Goal: Information Seeking & Learning: Learn about a topic

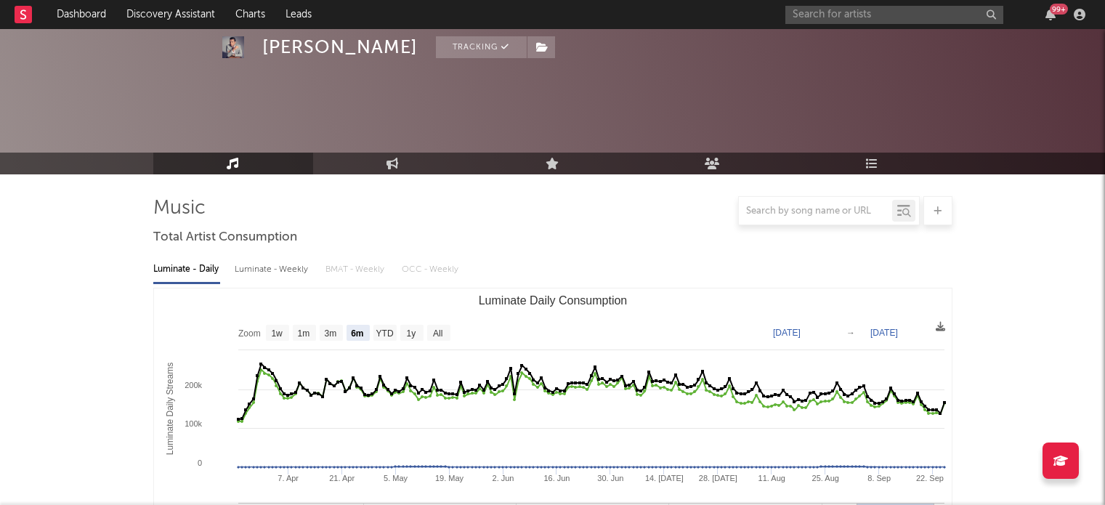
select select "6m"
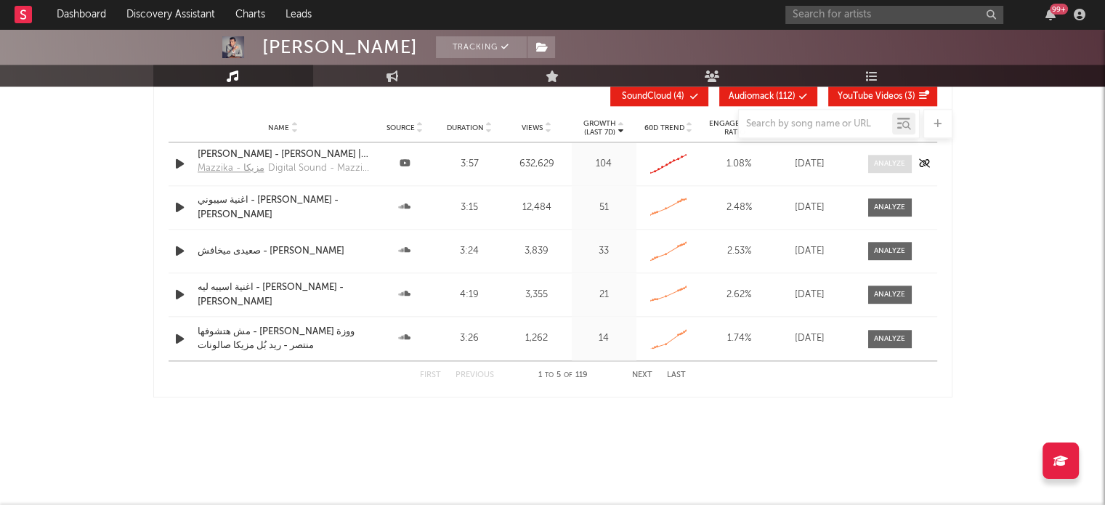
click at [902, 165] on div at bounding box center [889, 163] width 31 height 11
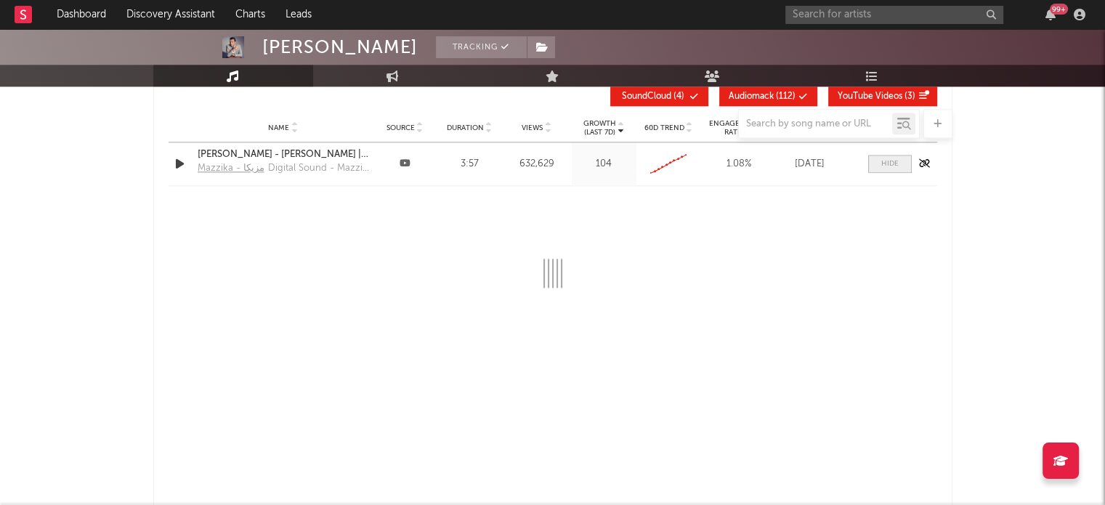
select select "All"
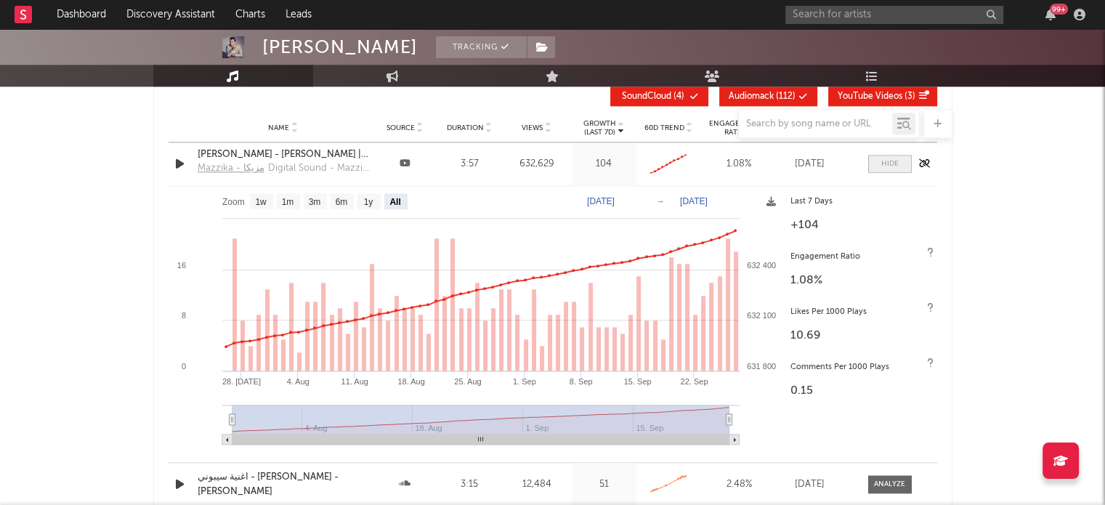
click at [905, 162] on span at bounding box center [890, 164] width 44 height 18
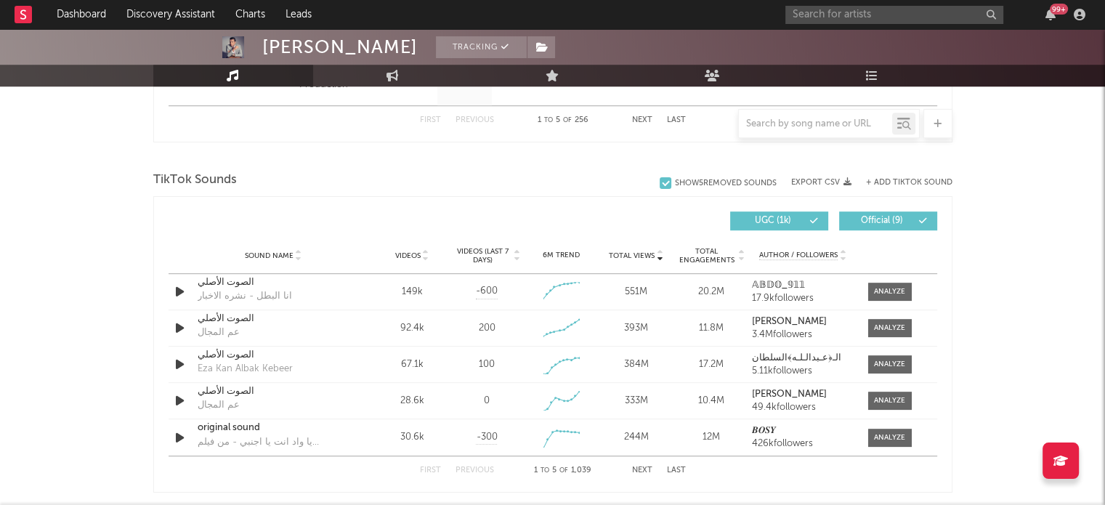
scroll to position [919, 0]
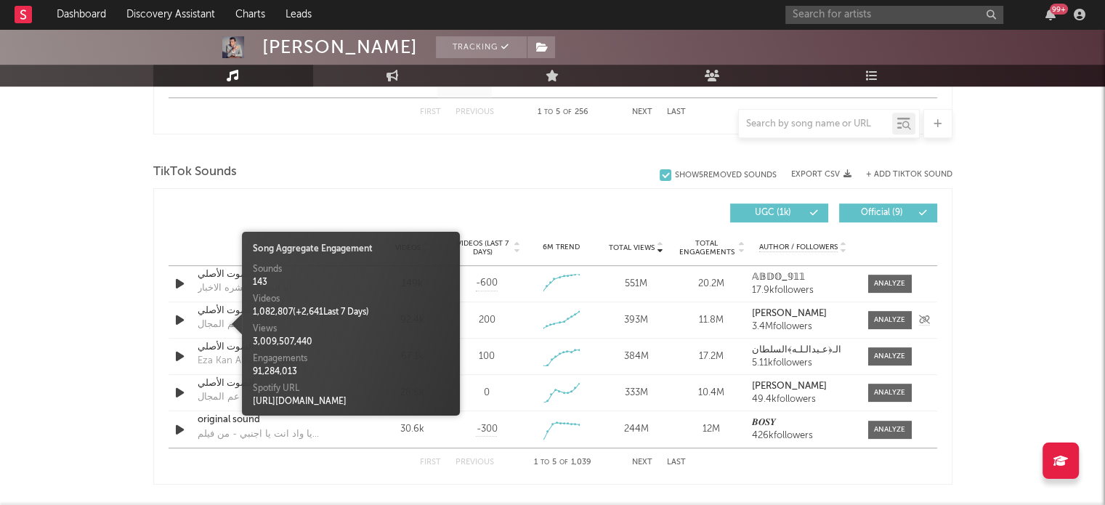
click at [222, 324] on div "عم المجال" at bounding box center [219, 325] width 42 height 15
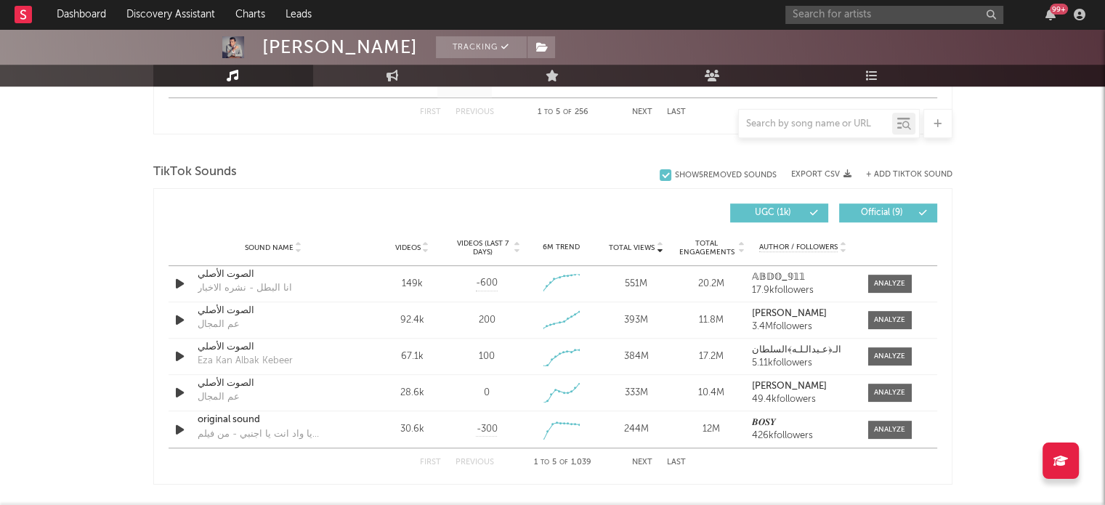
click at [76, 313] on div "Mahmoud El Leithy Tracking [GEOGRAPHIC_DATA] | Hip-Hop/Rap Edit Tracking Email …" at bounding box center [552, 207] width 1105 height 2195
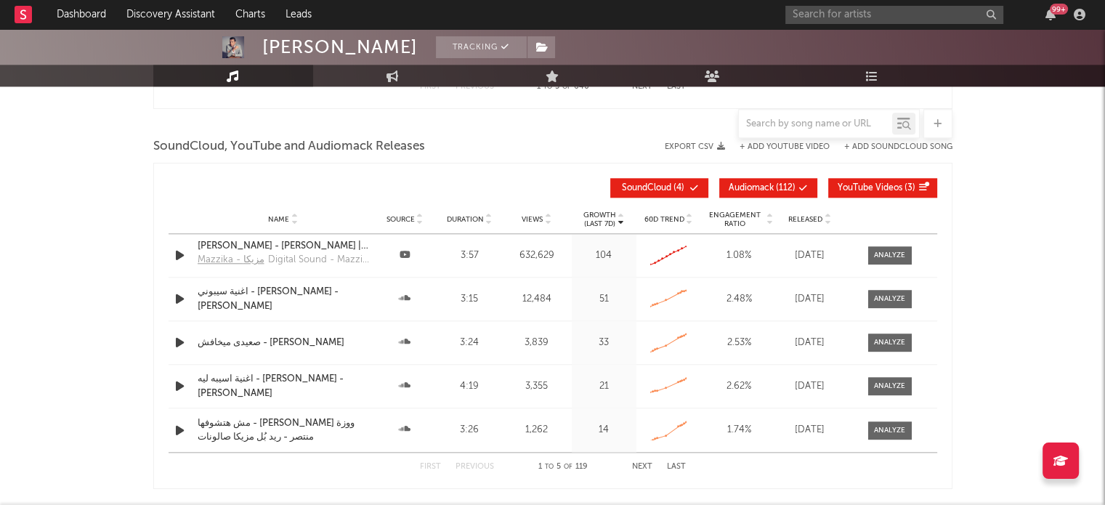
scroll to position [1648, 0]
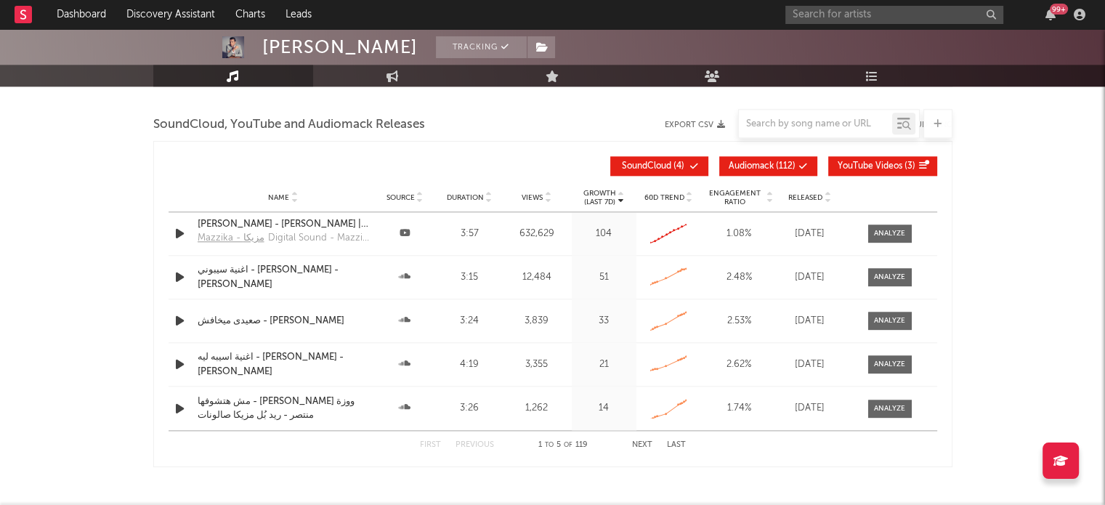
click at [531, 195] on span "Views" at bounding box center [532, 197] width 21 height 9
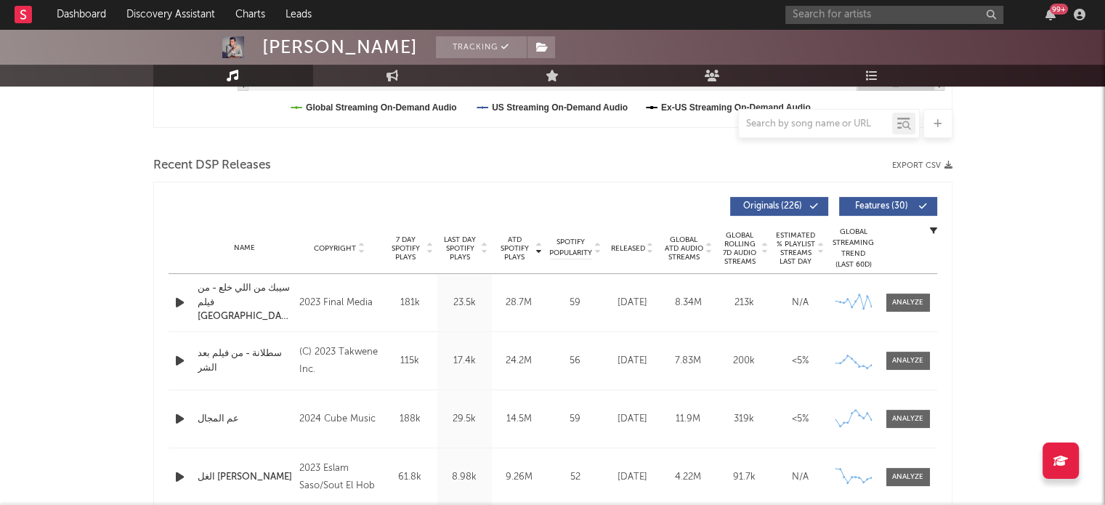
scroll to position [458, 0]
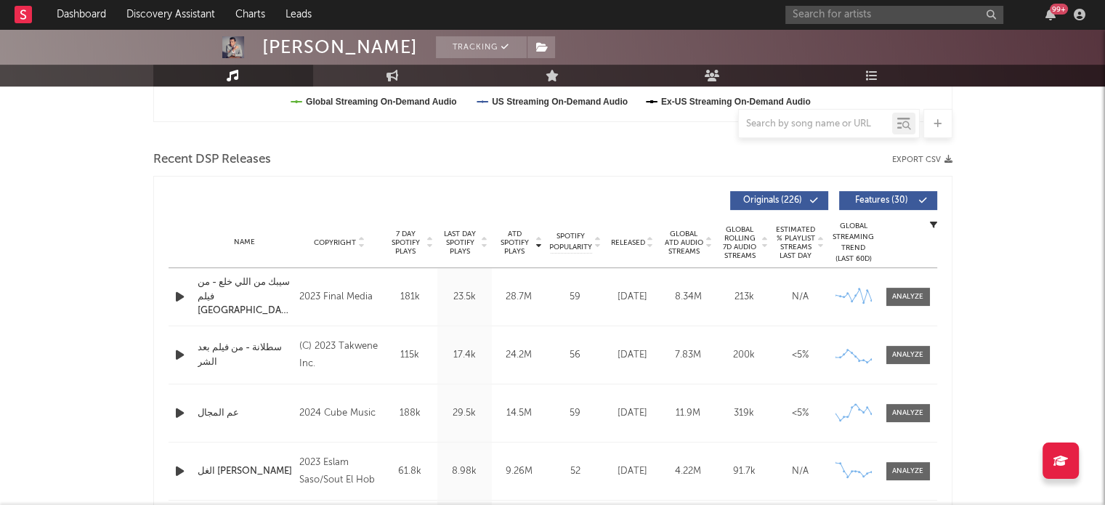
click at [525, 238] on span "ATD Spotify Plays" at bounding box center [515, 243] width 39 height 26
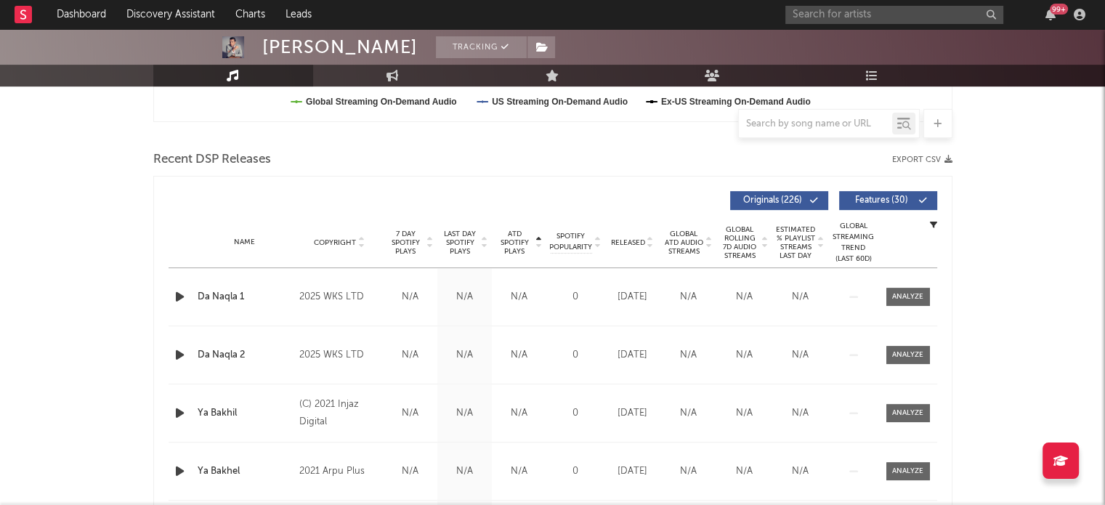
click at [518, 233] on span "ATD Spotify Plays" at bounding box center [515, 243] width 39 height 26
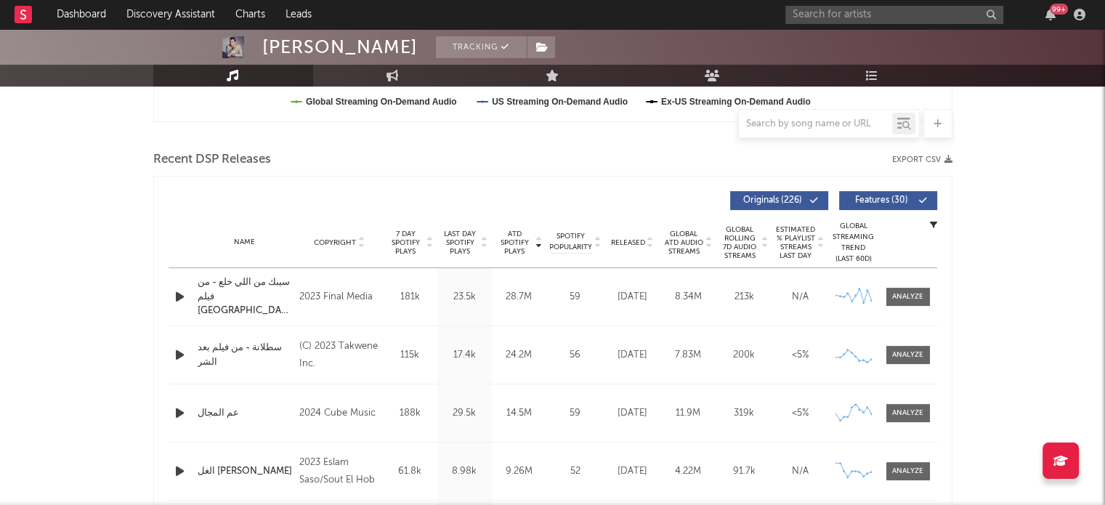
click at [679, 305] on div "Name سيبك من اللي خلع - من فيلم [GEOGRAPHIC_DATA] وحلاوة Copyright 2023 Final M…" at bounding box center [553, 296] width 769 height 57
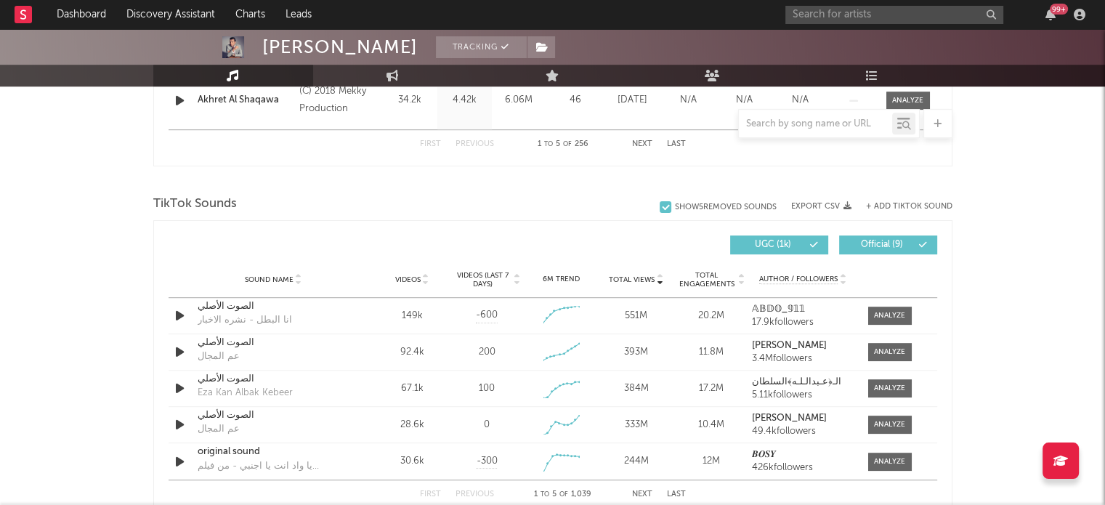
scroll to position [895, 0]
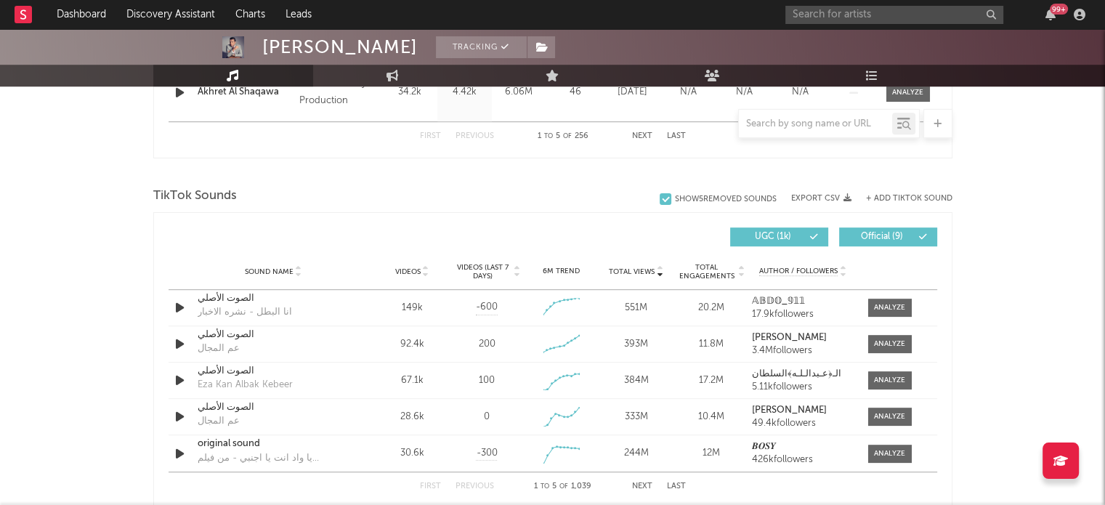
click at [634, 269] on span "Total Views" at bounding box center [632, 271] width 46 height 9
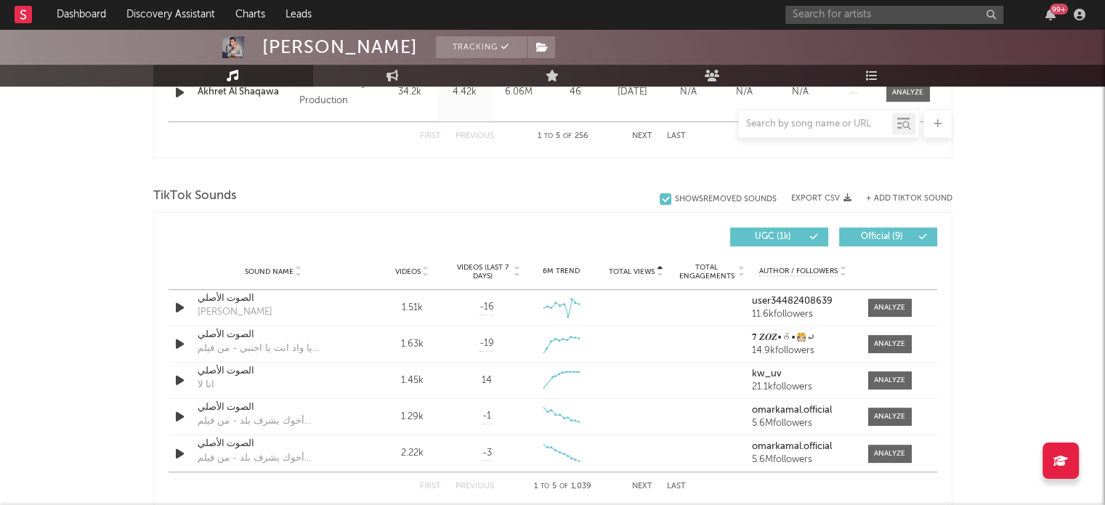
click at [634, 269] on span "Total Views" at bounding box center [632, 271] width 46 height 9
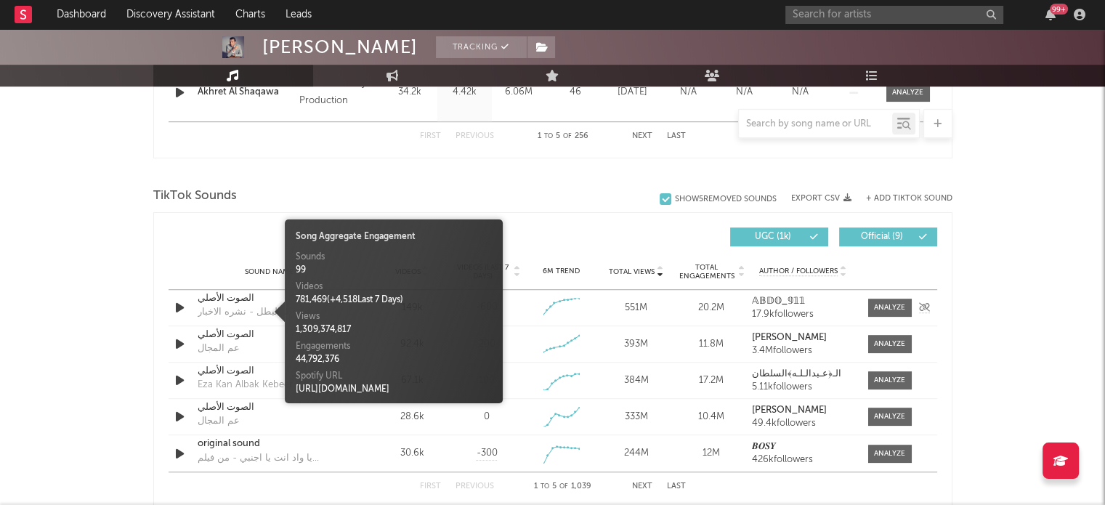
click at [262, 310] on div "انا البطل - نشره الاخبار" at bounding box center [245, 312] width 94 height 15
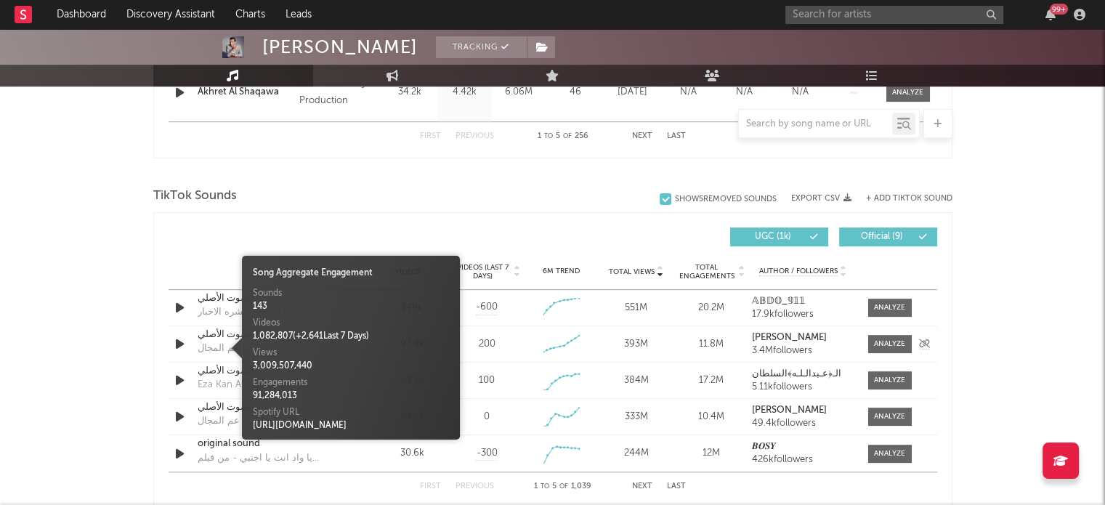
click at [217, 347] on div "عم المجال" at bounding box center [219, 349] width 42 height 15
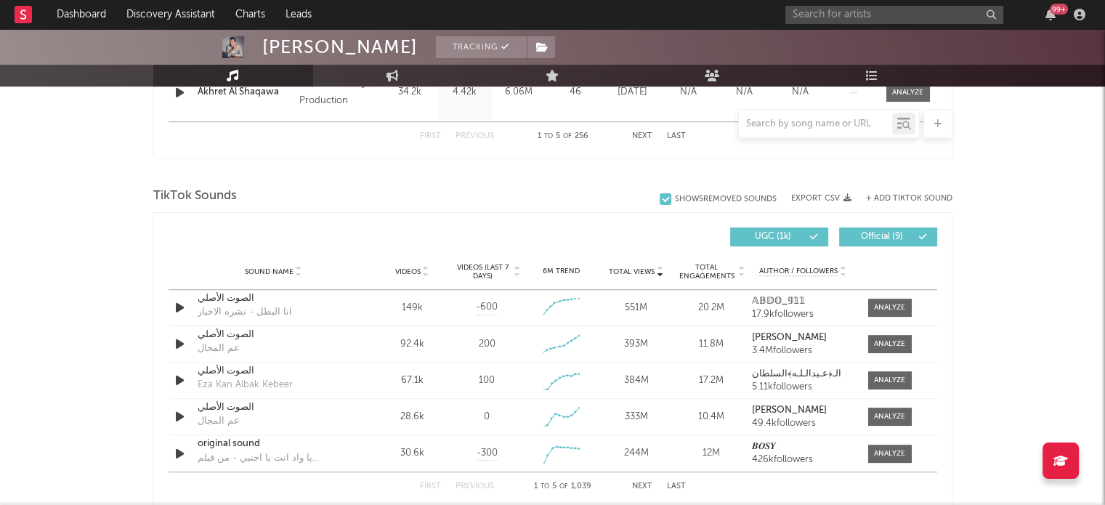
click at [74, 319] on div "Mahmoud El Leithy Tracking [GEOGRAPHIC_DATA] | Hip-Hop/Rap Edit Tracking Email …" at bounding box center [552, 231] width 1105 height 2195
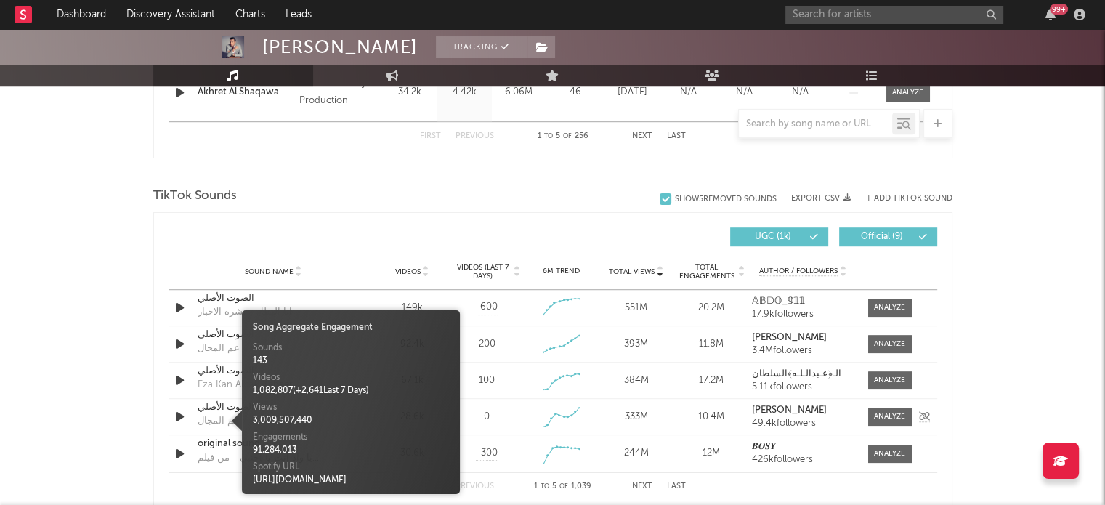
click at [214, 420] on div "عم المجال" at bounding box center [219, 421] width 42 height 15
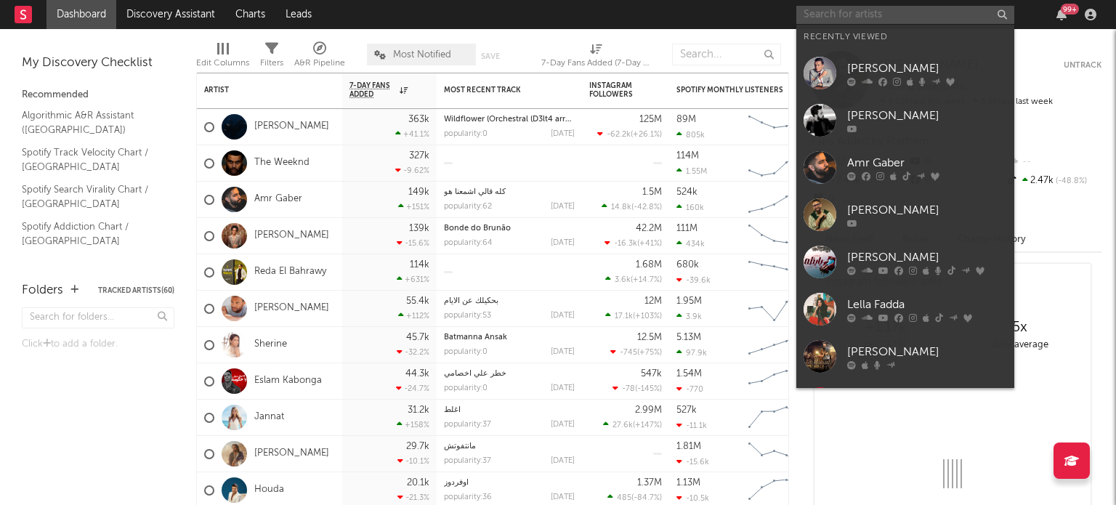
click at [892, 21] on input "text" at bounding box center [905, 15] width 218 height 18
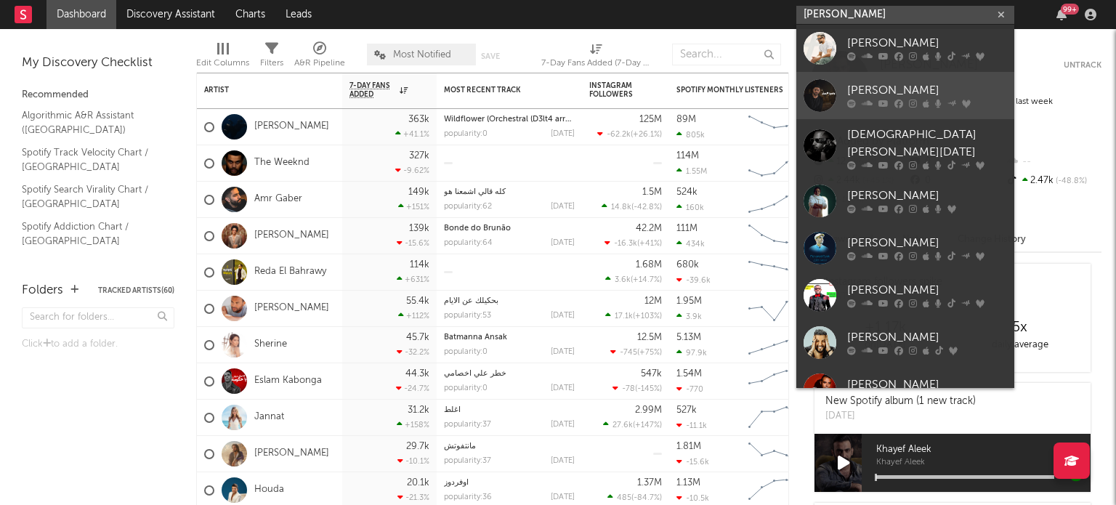
type input "mohamed"
click at [821, 92] on div at bounding box center [820, 95] width 33 height 33
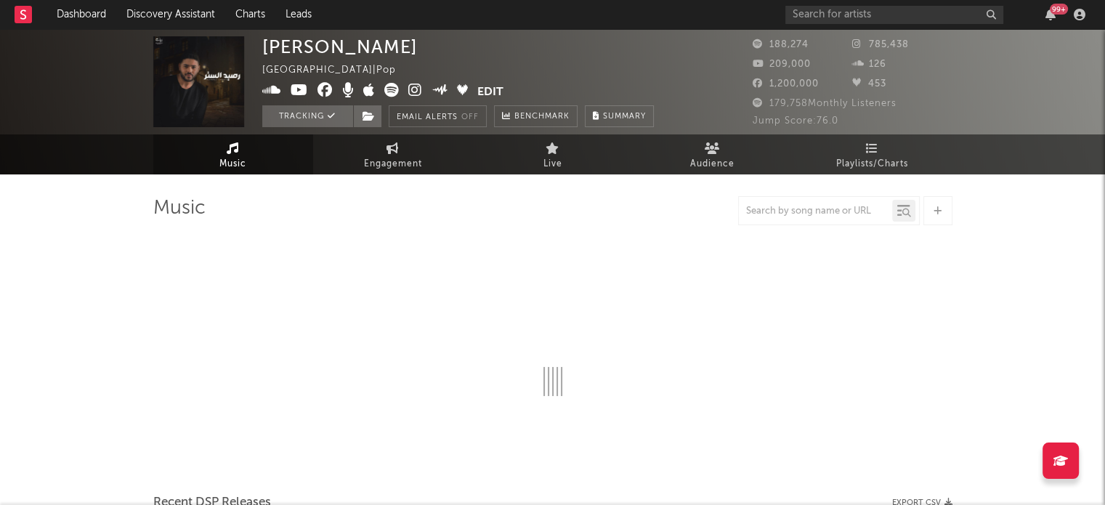
select select "6m"
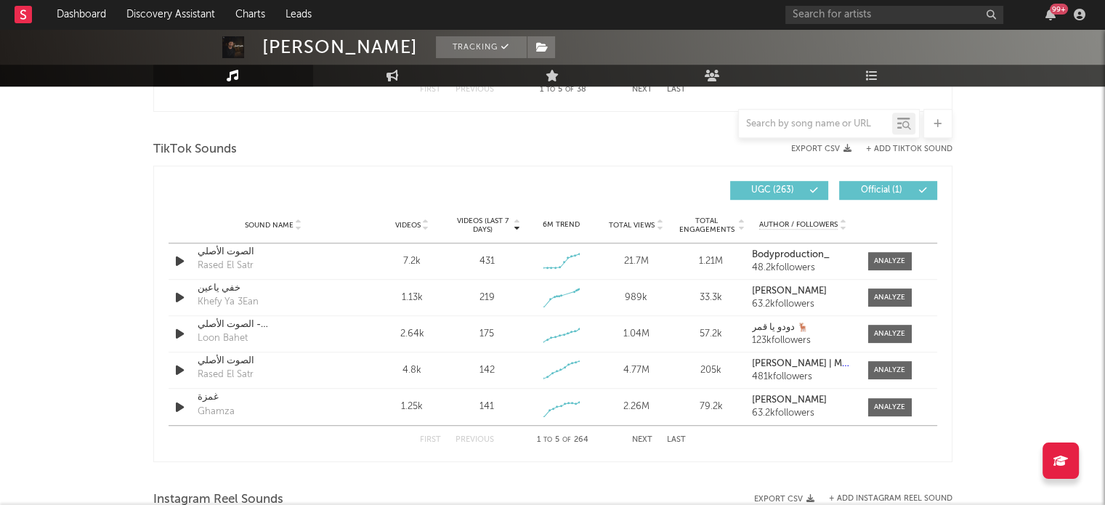
scroll to position [950, 0]
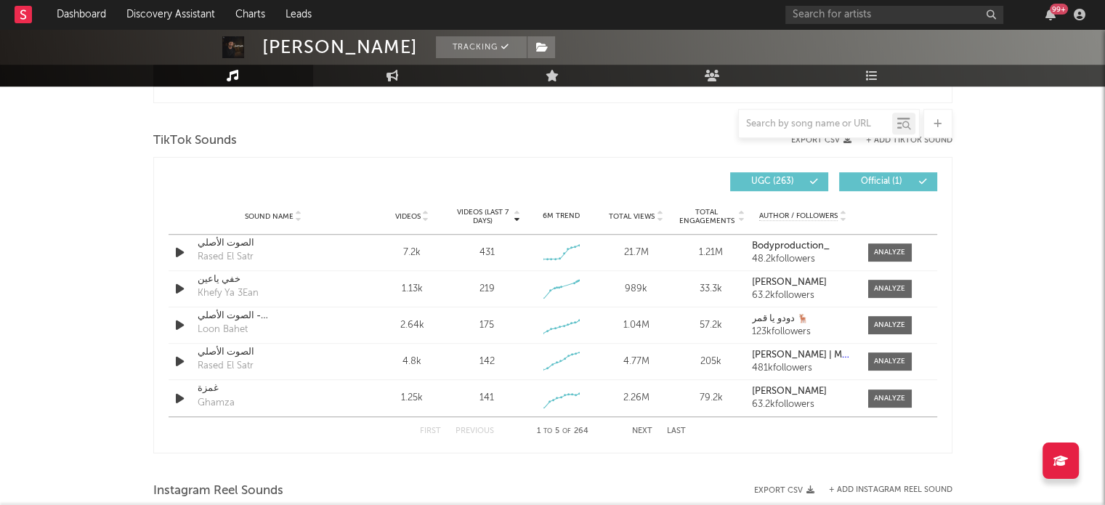
click at [401, 216] on span "Videos" at bounding box center [407, 216] width 25 height 9
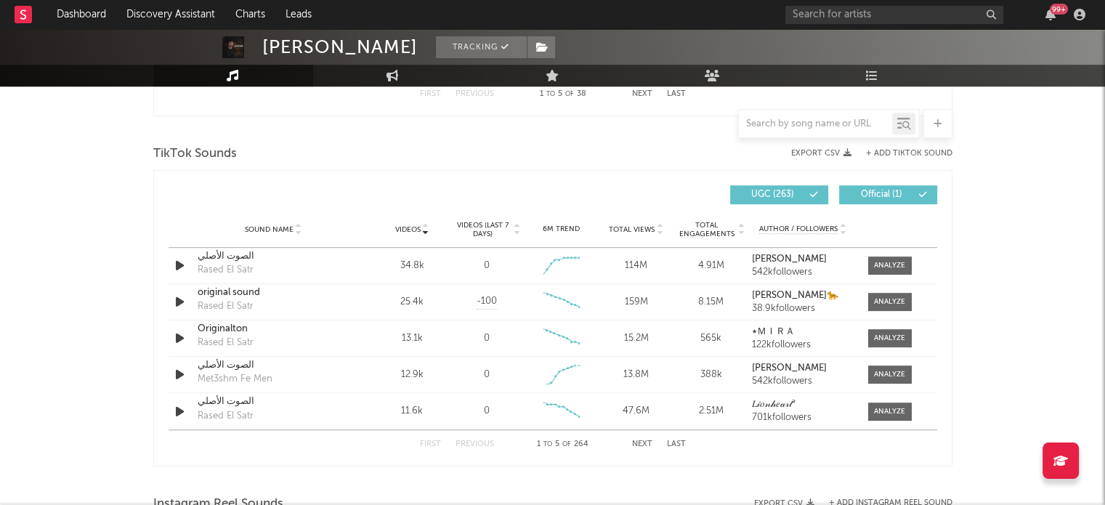
scroll to position [932, 0]
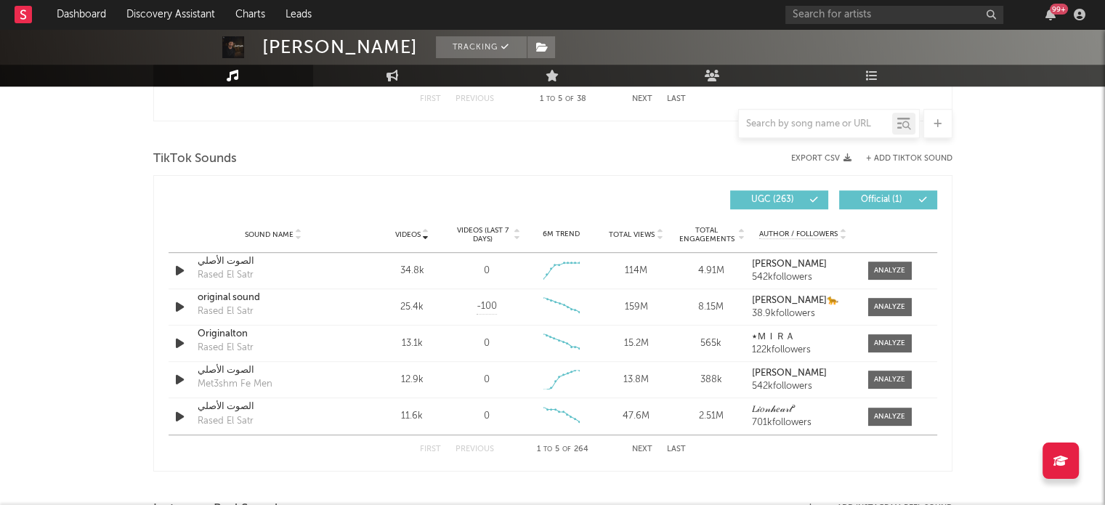
click at [639, 448] on button "Next" at bounding box center [642, 449] width 20 height 8
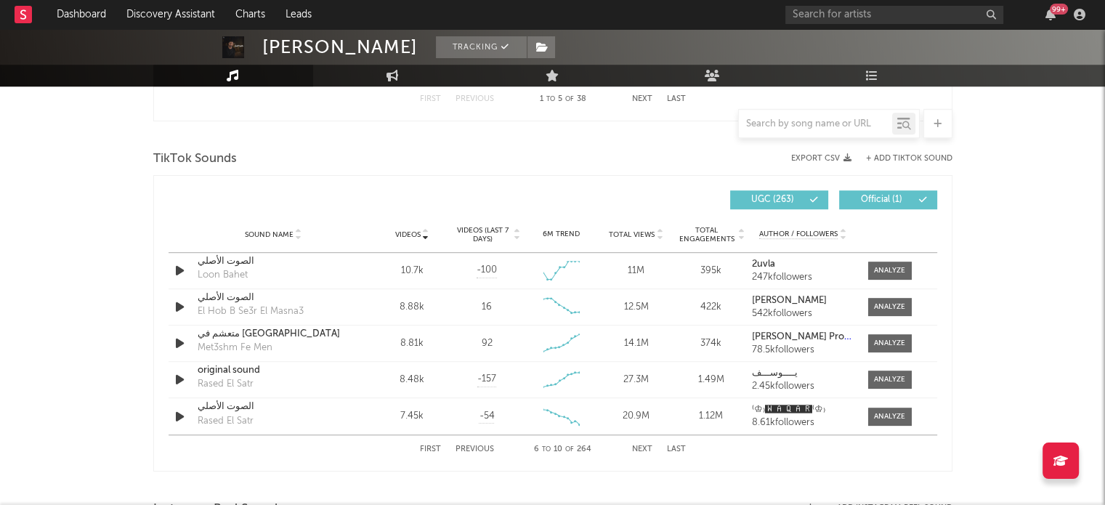
click at [645, 447] on button "Next" at bounding box center [642, 449] width 20 height 8
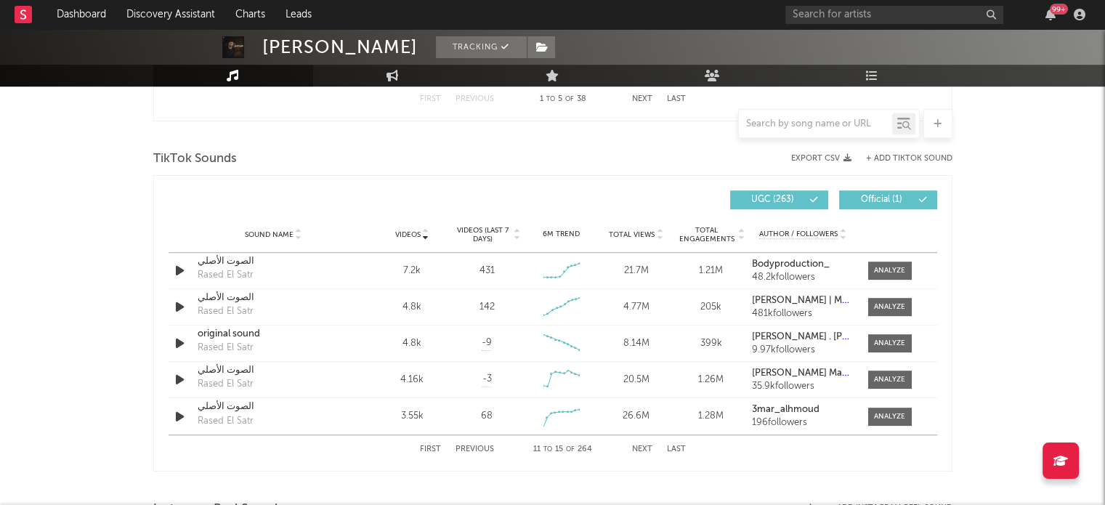
click at [645, 447] on button "Next" at bounding box center [642, 449] width 20 height 8
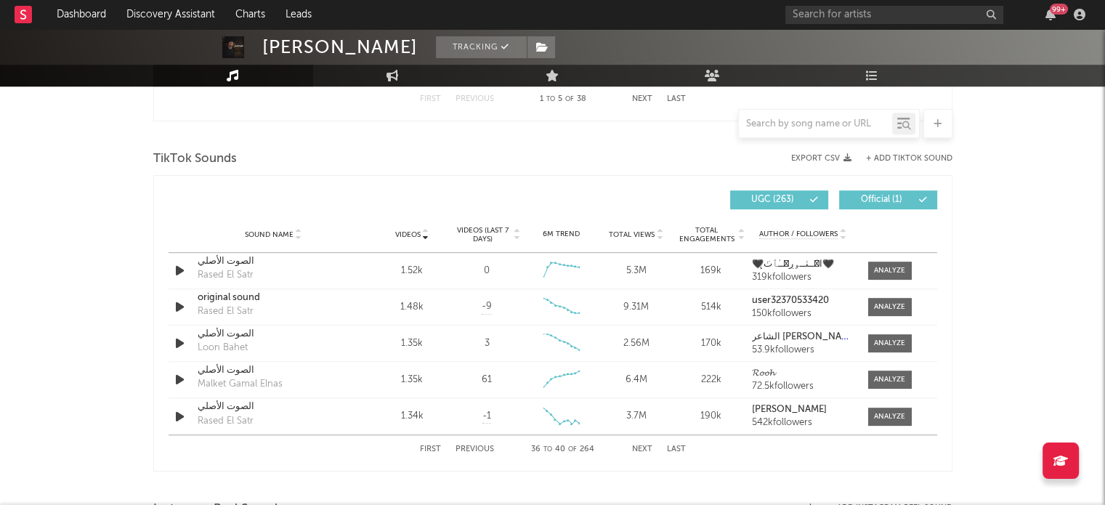
click at [645, 447] on button "Next" at bounding box center [642, 449] width 20 height 8
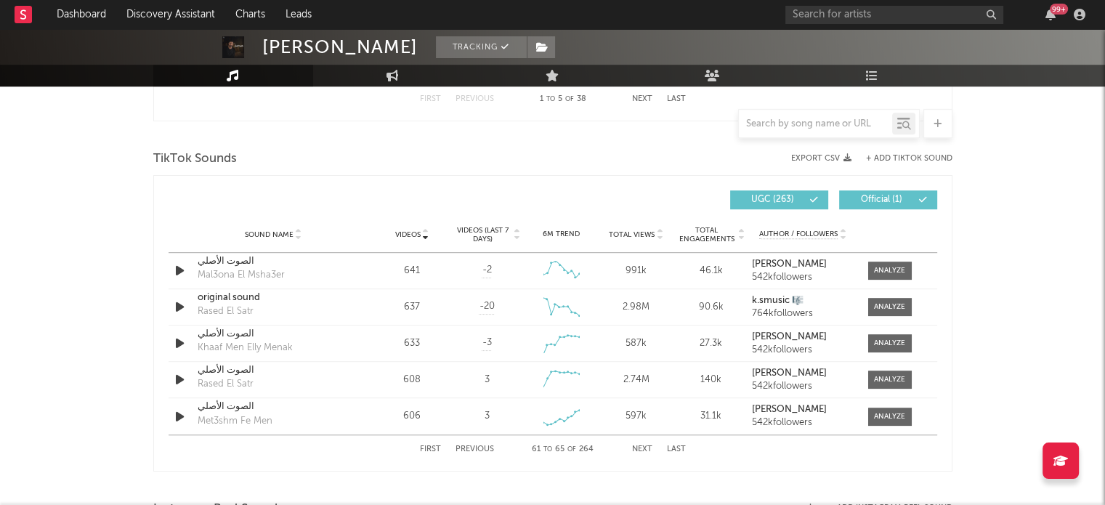
click at [645, 447] on button "Next" at bounding box center [642, 449] width 20 height 8
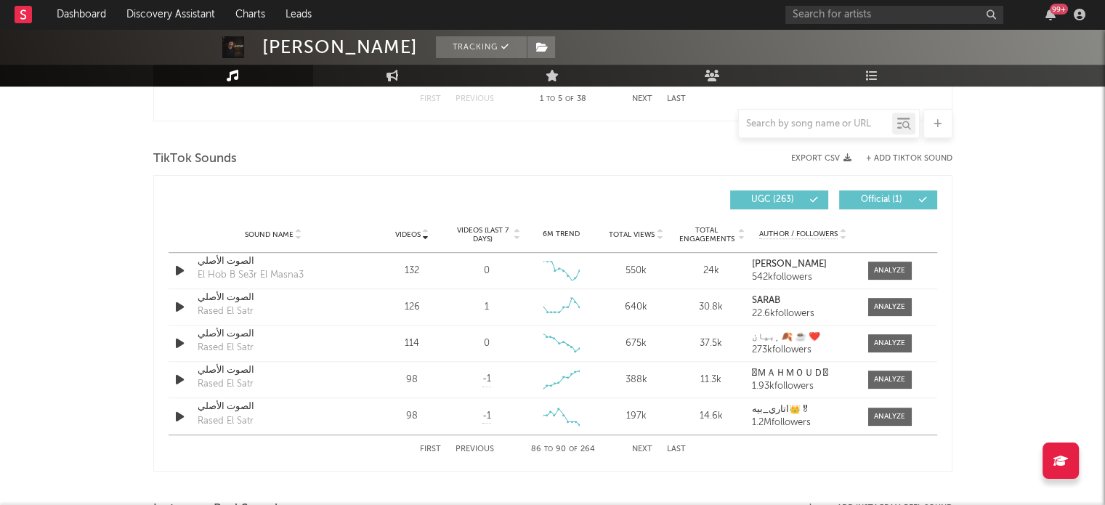
click at [645, 447] on button "Next" at bounding box center [642, 449] width 20 height 8
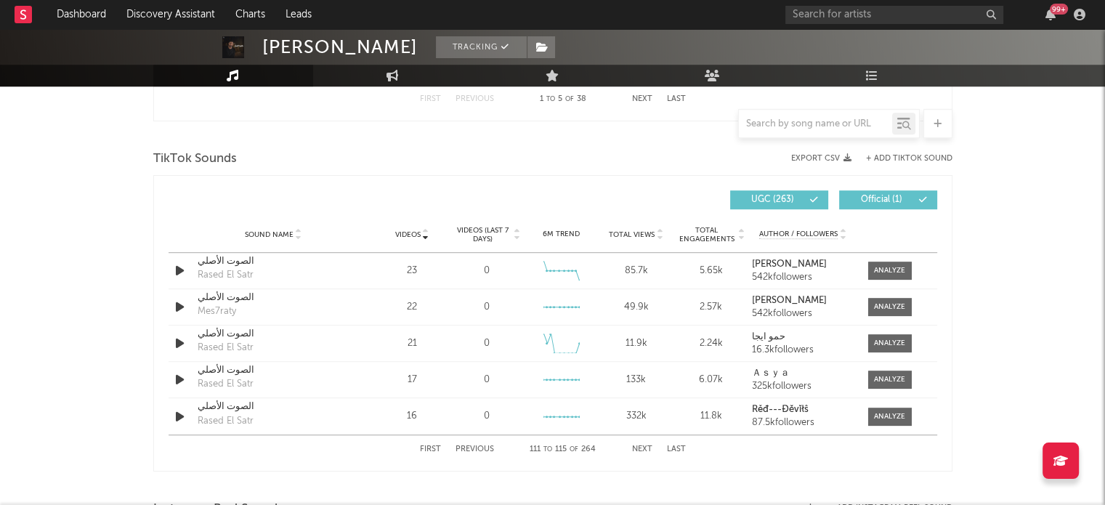
click at [645, 447] on button "Next" at bounding box center [642, 449] width 20 height 8
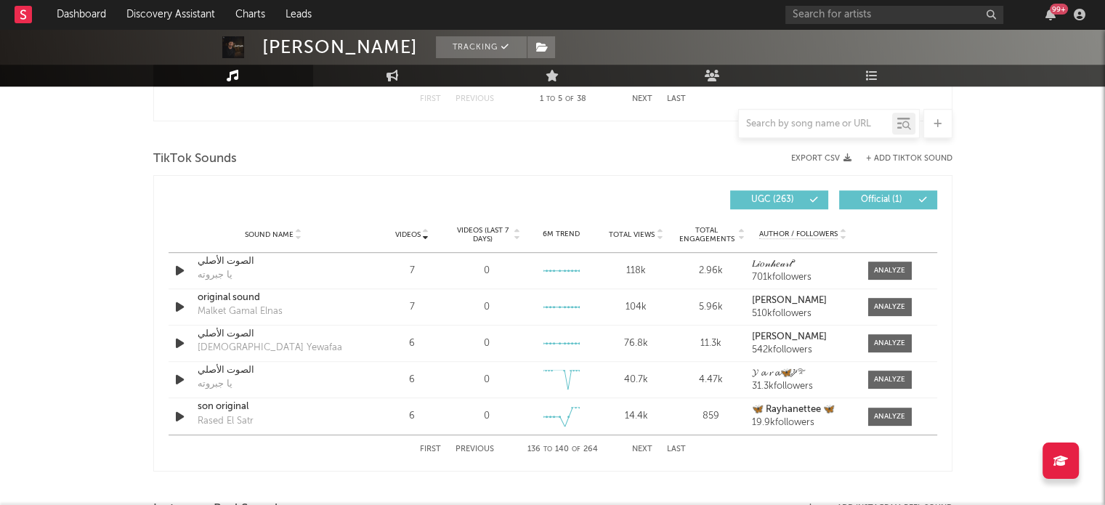
click at [645, 447] on button "Next" at bounding box center [642, 449] width 20 height 8
click at [673, 448] on button "Last" at bounding box center [676, 449] width 19 height 8
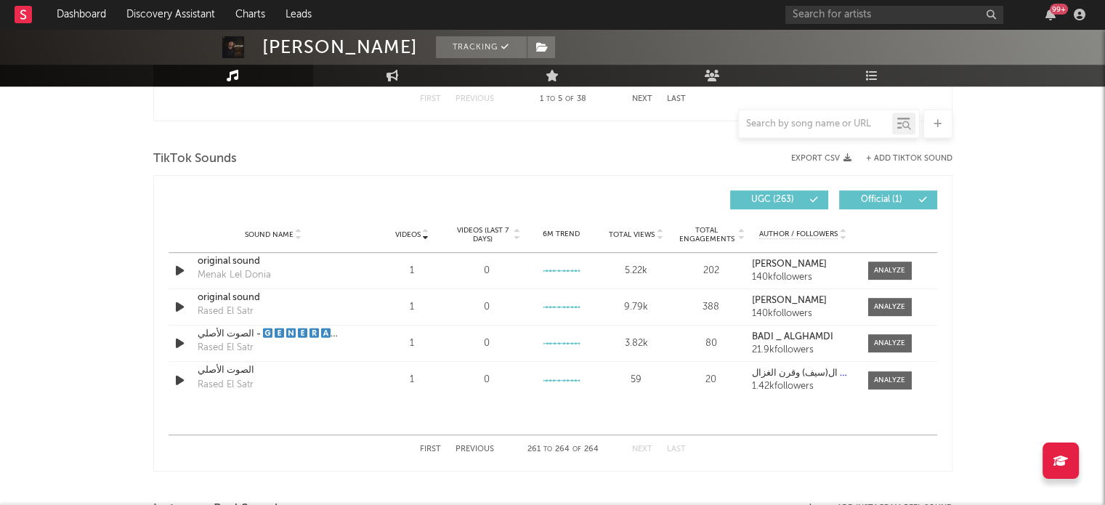
click at [482, 447] on button "Previous" at bounding box center [475, 449] width 39 height 8
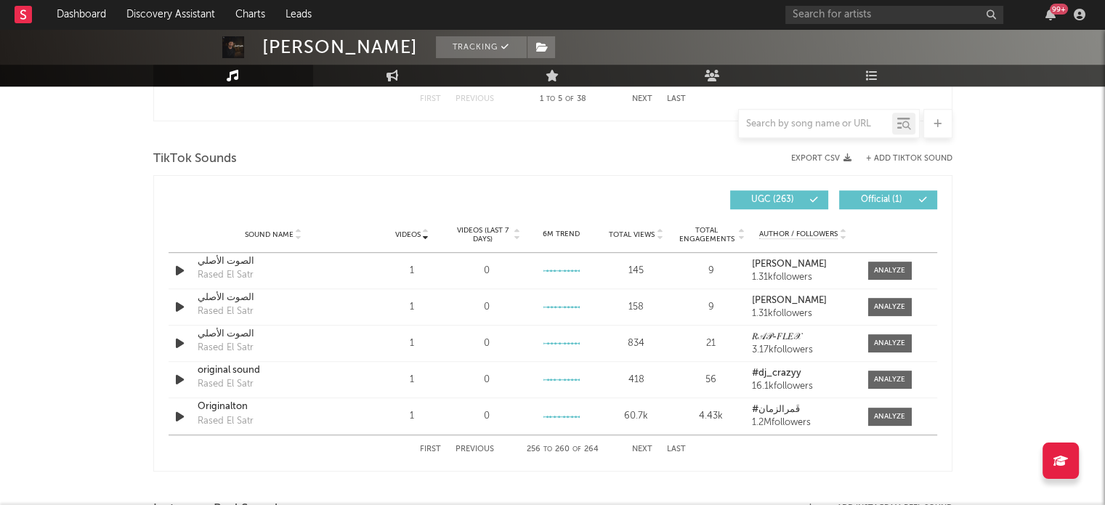
click at [482, 447] on button "Previous" at bounding box center [475, 449] width 39 height 8
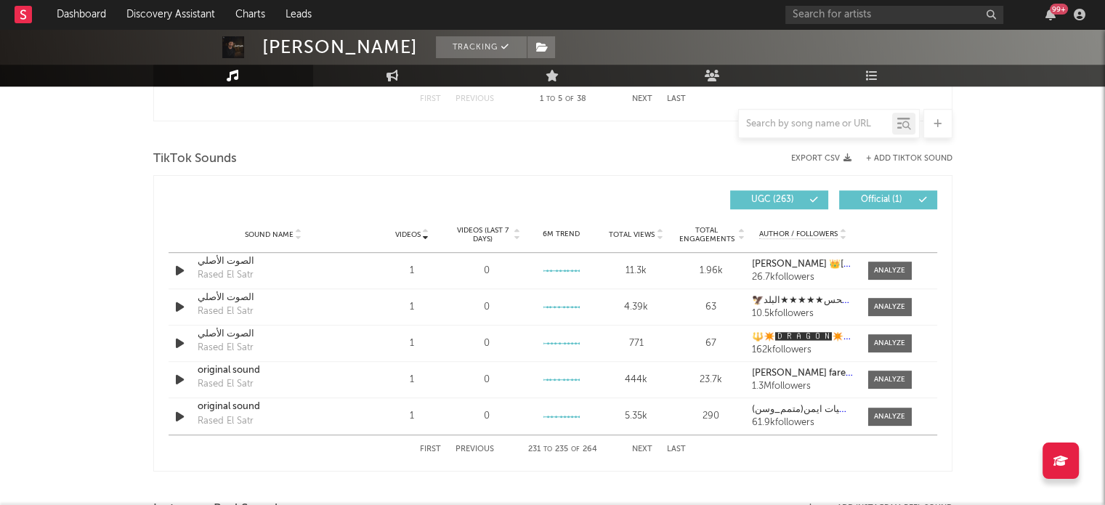
click at [482, 447] on button "Previous" at bounding box center [475, 449] width 39 height 8
